Goal: Task Accomplishment & Management: Manage account settings

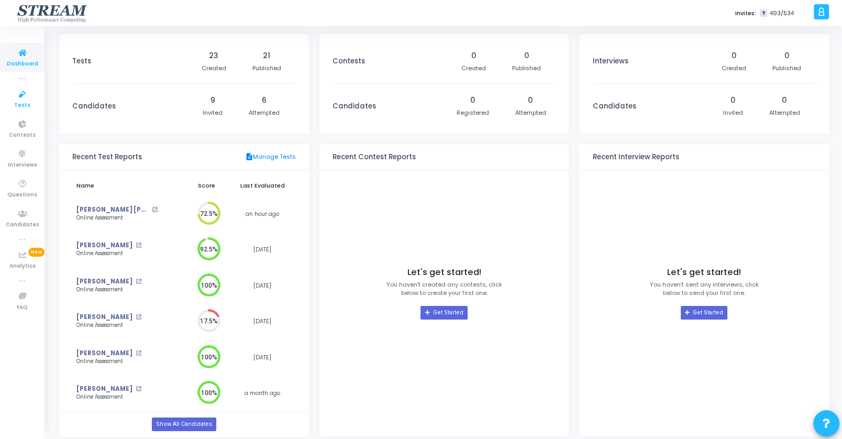
click at [23, 101] on span "Tests" at bounding box center [22, 105] width 16 height 9
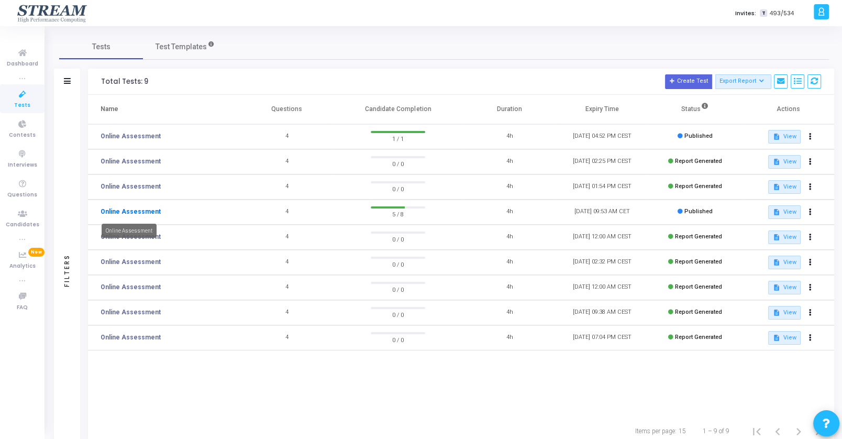
click at [146, 212] on link "Online Assessment" at bounding box center [130, 211] width 60 height 9
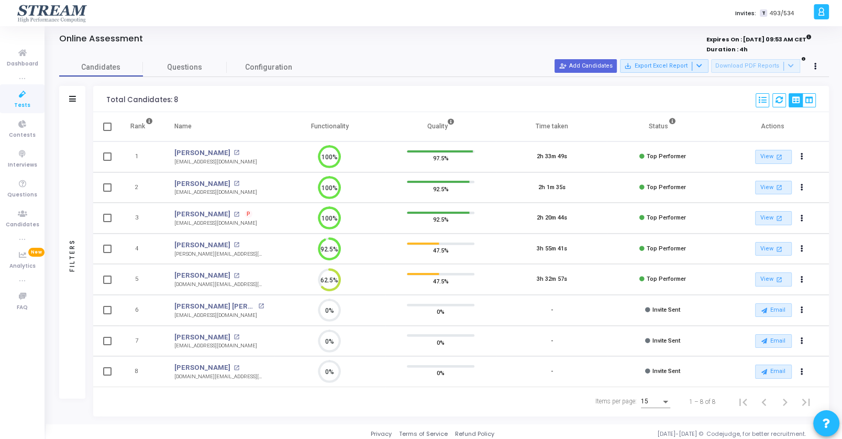
scroll to position [13, 0]
click at [589, 69] on button "person_add_alt Add Candidates" at bounding box center [585, 66] width 62 height 14
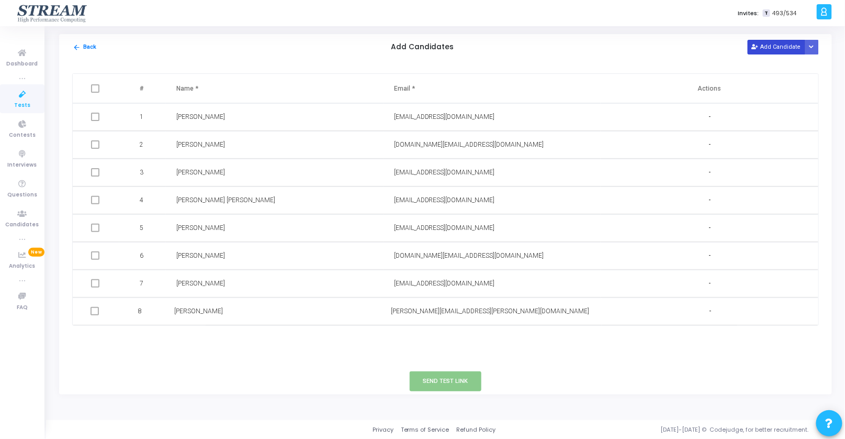
click at [778, 48] on button "Add Candidate" at bounding box center [777, 47] width 58 height 14
click at [229, 339] on input "text" at bounding box center [244, 338] width 136 height 17
paste input "Nicols"
type input "Nicols Zhao"
click at [430, 340] on input "text" at bounding box center [462, 338] width 136 height 17
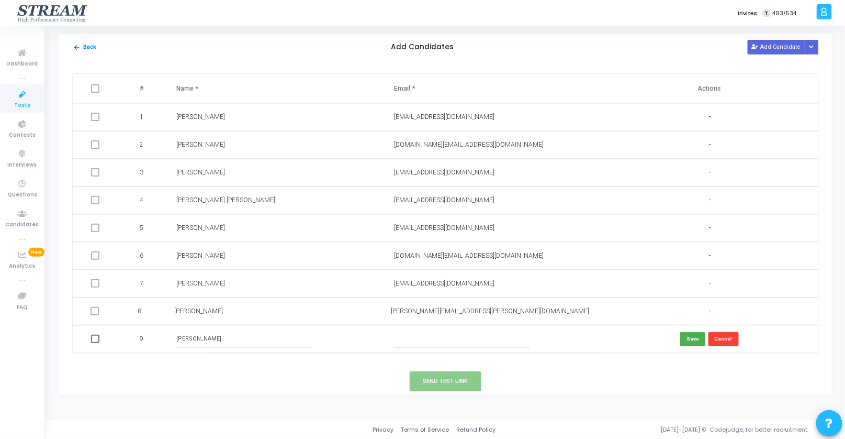
paste input "nicolas.z.zhao@gmail.com"
type input "nicolas.z.zhao@gmail.com"
click at [695, 342] on button "Save" at bounding box center [692, 339] width 25 height 14
click at [94, 337] on span at bounding box center [95, 338] width 8 height 8
click at [94, 343] on input "checkbox" at bounding box center [94, 343] width 1 height 1
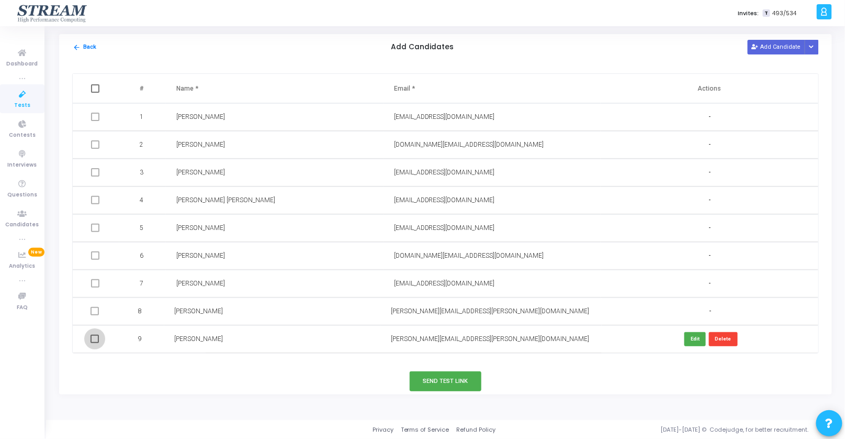
checkbox input "true"
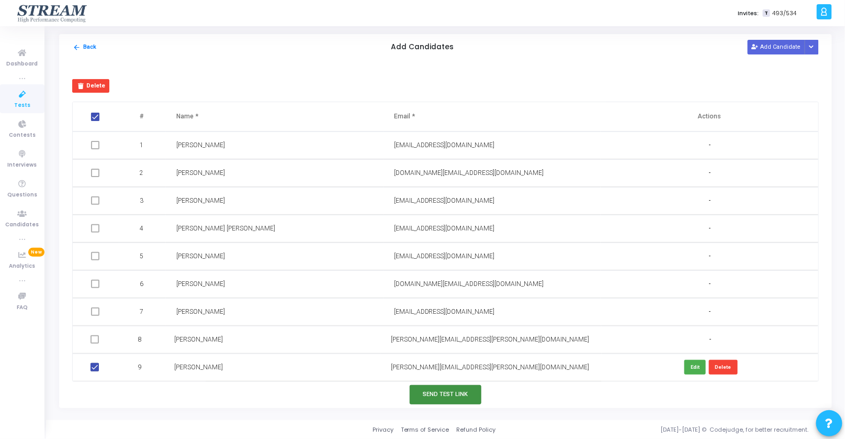
click at [445, 398] on button "Send Test Link" at bounding box center [446, 394] width 72 height 19
click at [442, 397] on button "Send Test Link" at bounding box center [446, 394] width 72 height 19
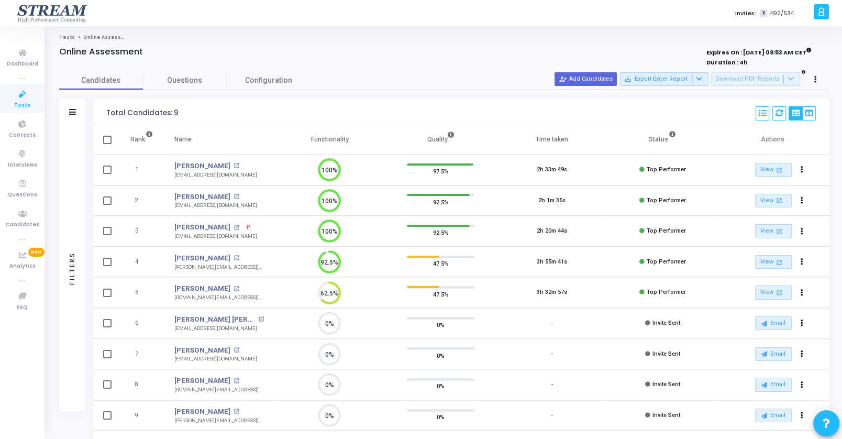
scroll to position [43, 0]
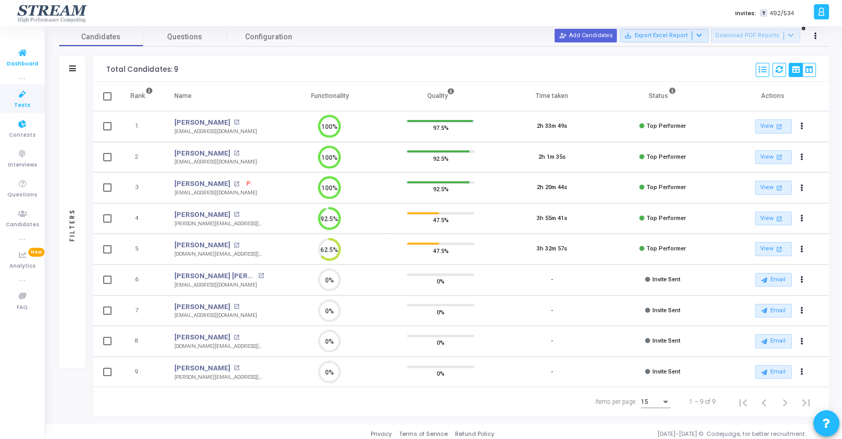
click at [19, 69] on link "Dashboard" at bounding box center [22, 57] width 44 height 29
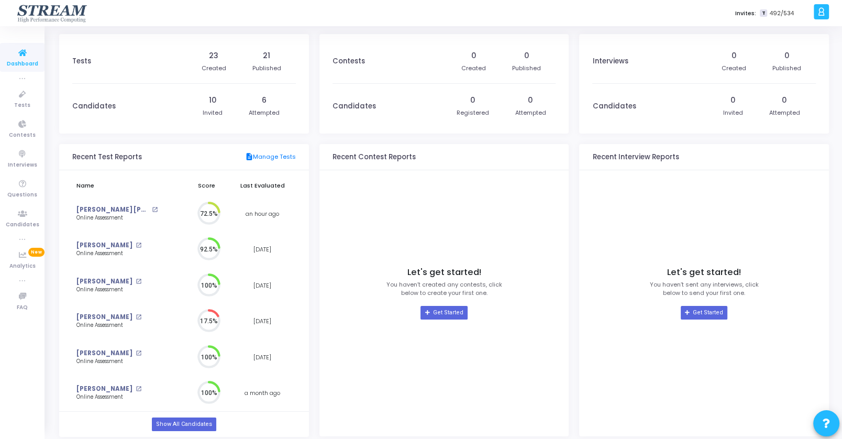
scroll to position [4, 4]
click at [202, 423] on link "Show All Candidates" at bounding box center [184, 424] width 64 height 14
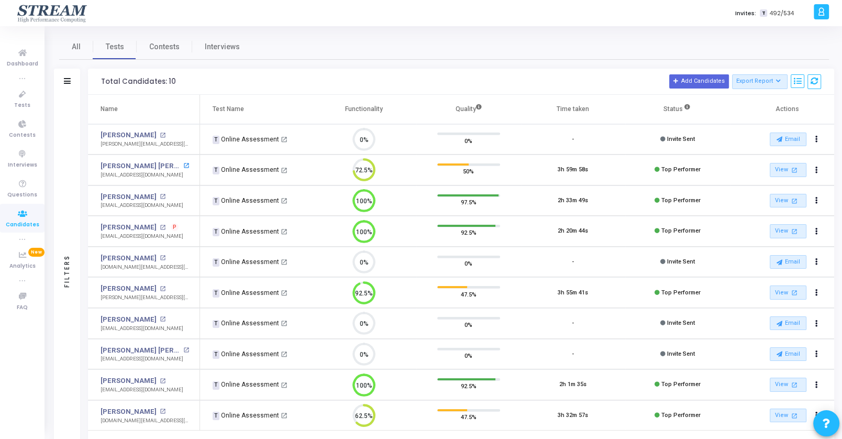
click at [183, 163] on mat-icon "open_in_new" at bounding box center [186, 166] width 6 height 6
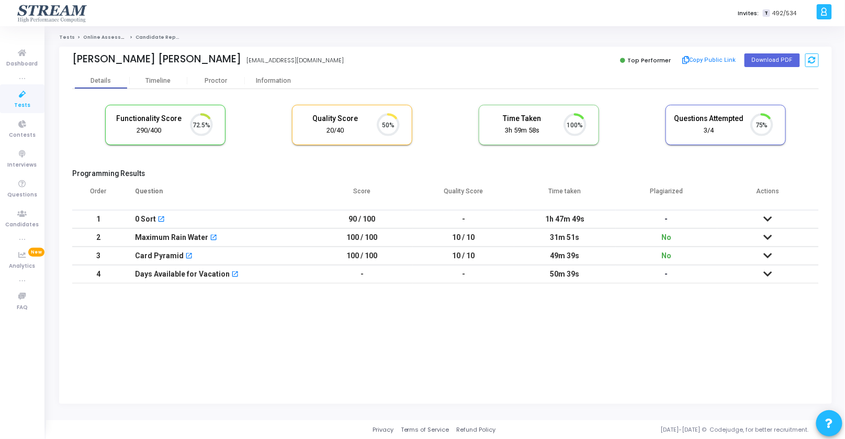
scroll to position [22, 27]
click at [766, 236] on icon at bounding box center [768, 236] width 8 height 7
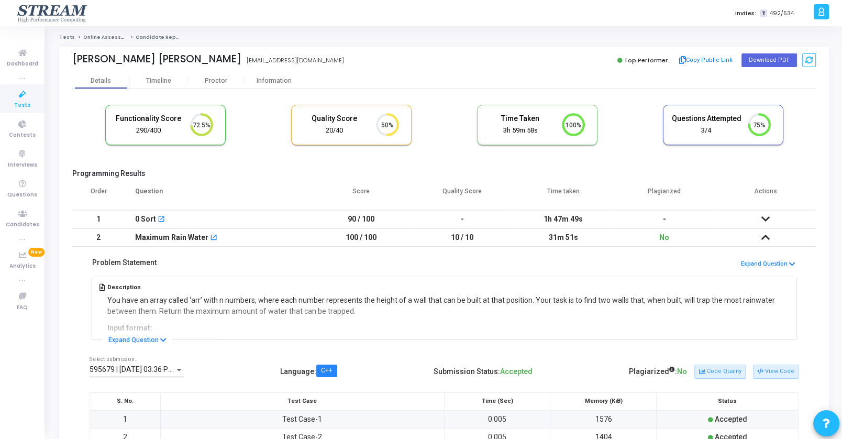
click at [766, 236] on icon at bounding box center [765, 236] width 8 height 7
